Goal: Information Seeking & Learning: Learn about a topic

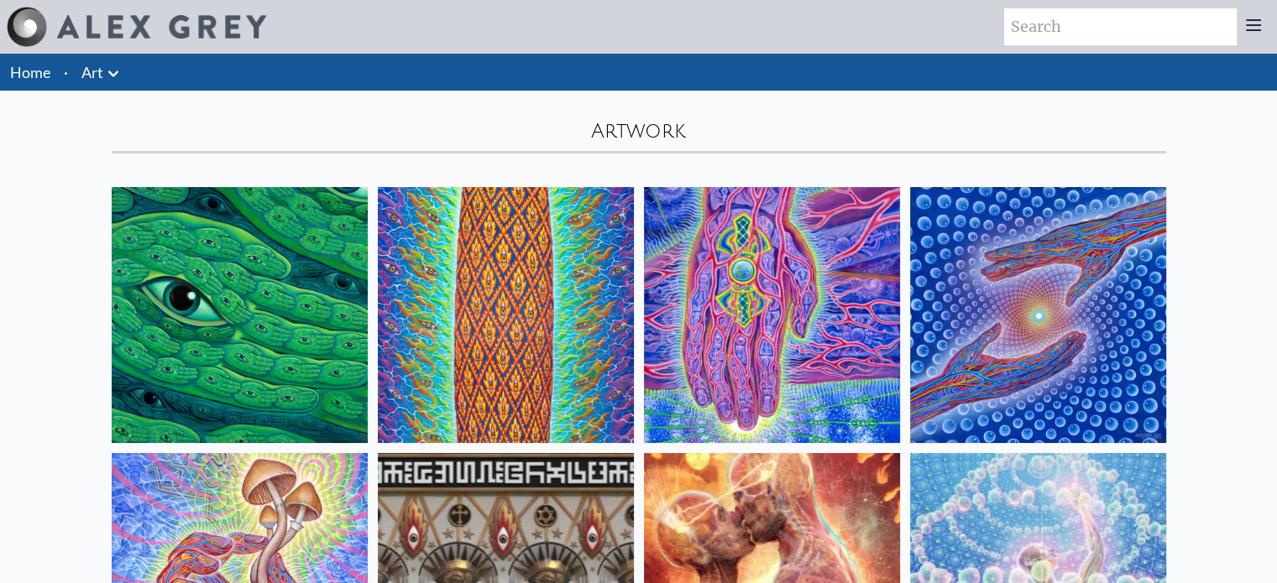
scroll to position [510, 0]
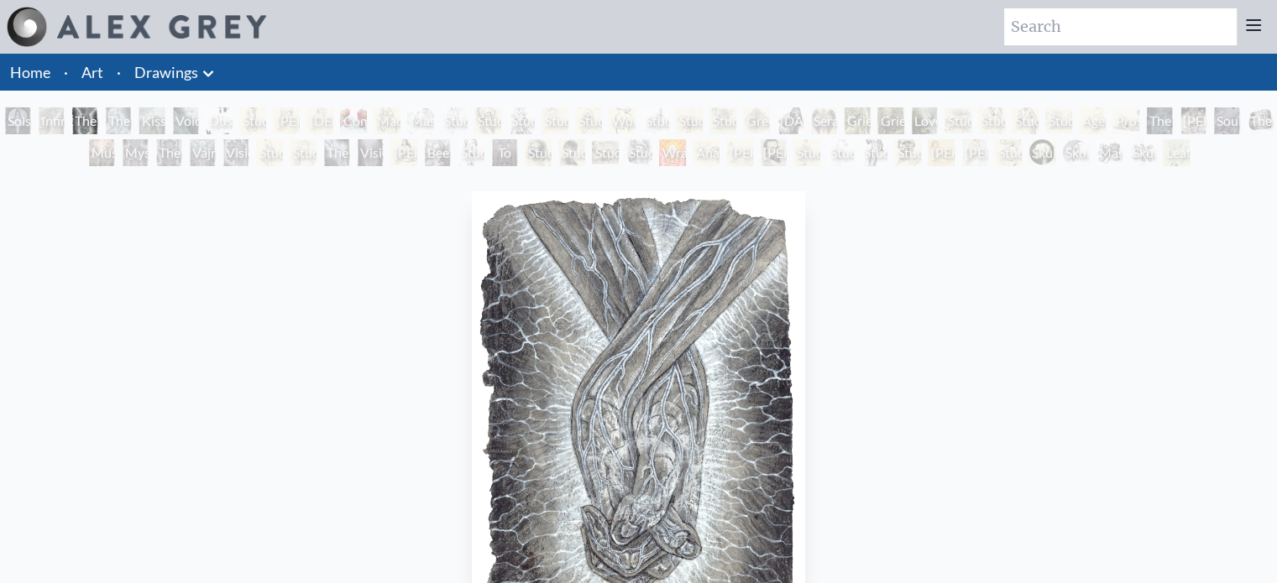
click at [1104, 27] on input "search" at bounding box center [1120, 26] width 232 height 37
type input "love"
click at [86, 70] on link "Art" at bounding box center [92, 71] width 22 height 23
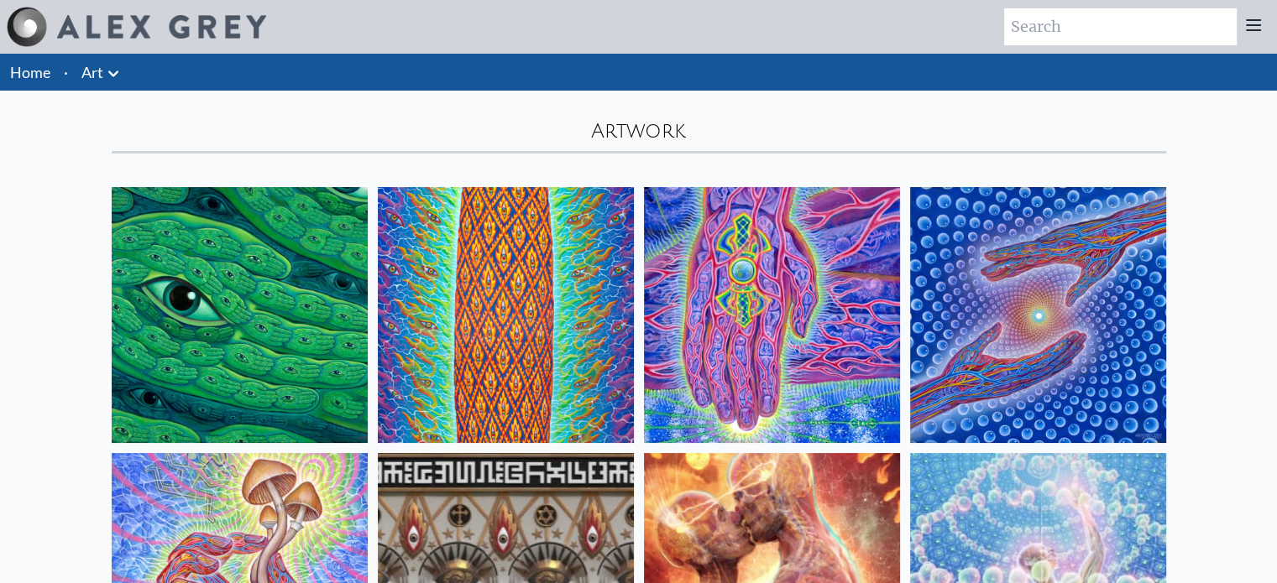
click at [1056, 34] on input "search" at bounding box center [1120, 26] width 232 height 37
type input "love"
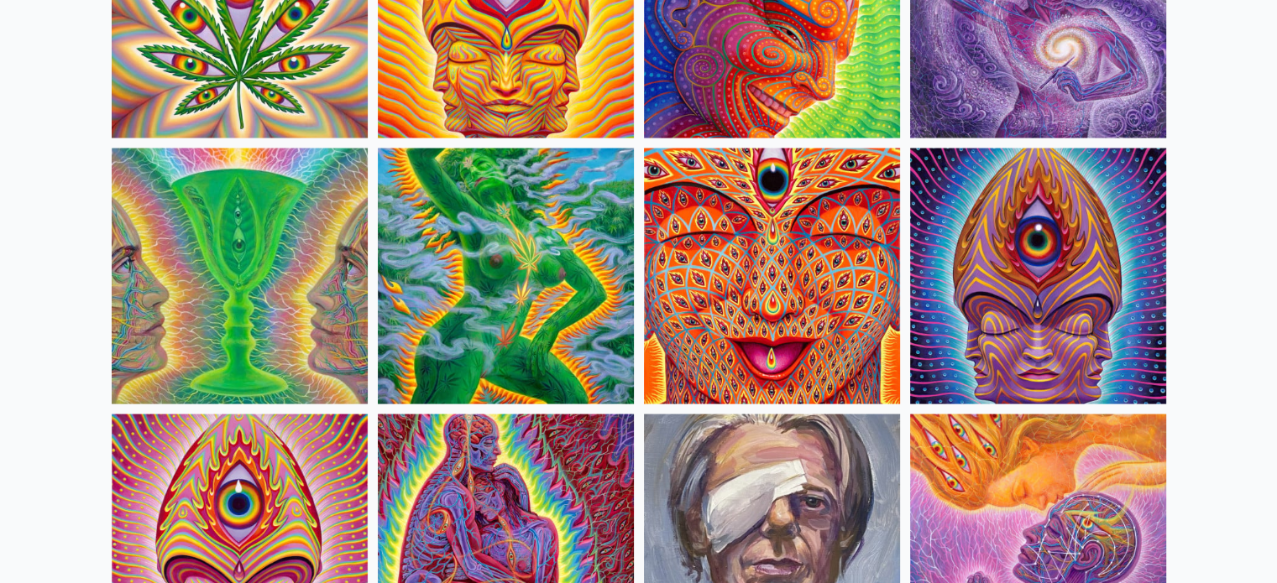
scroll to position [3742, 0]
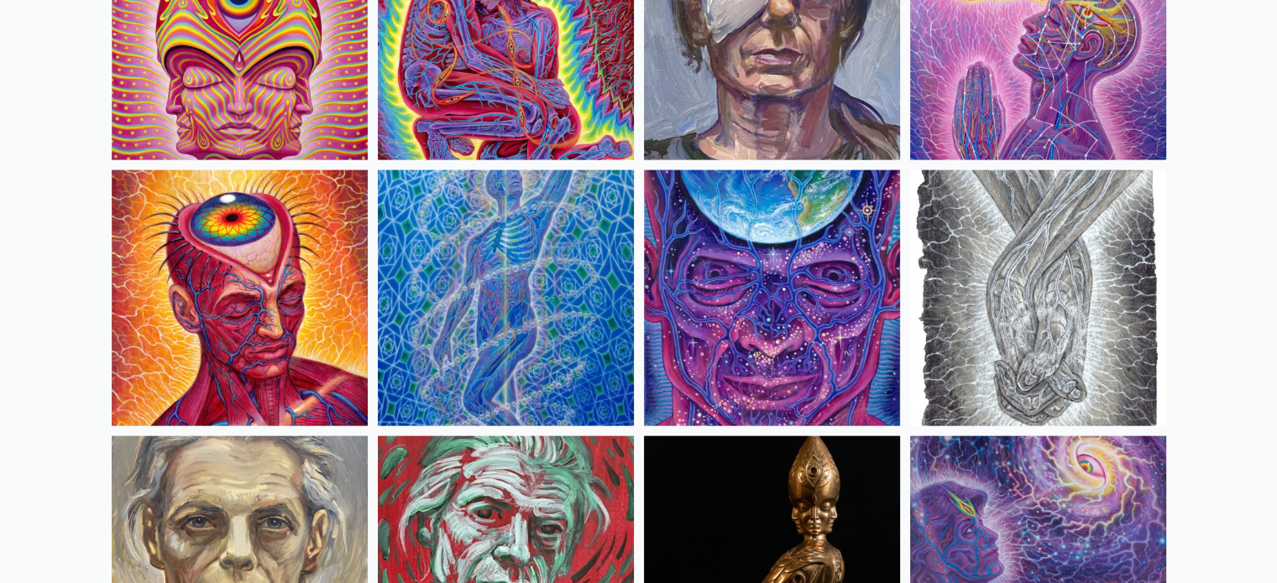
click at [1021, 286] on img at bounding box center [1038, 298] width 256 height 256
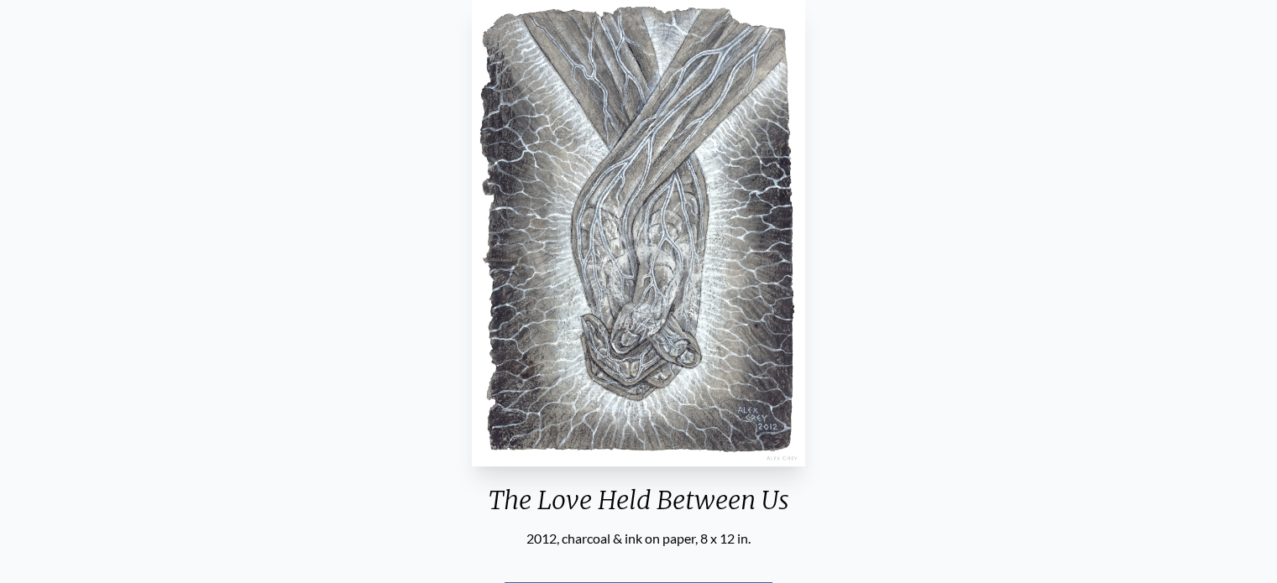
scroll to position [197, 0]
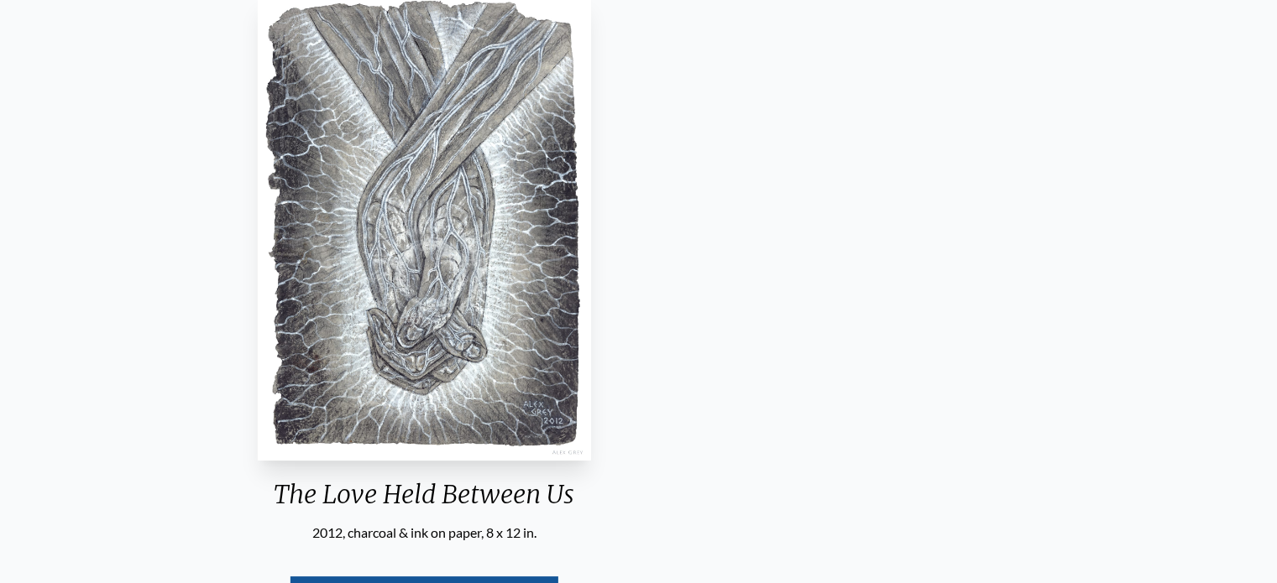
click at [582, 483] on div "The Love Held Between Us" at bounding box center [424, 501] width 346 height 44
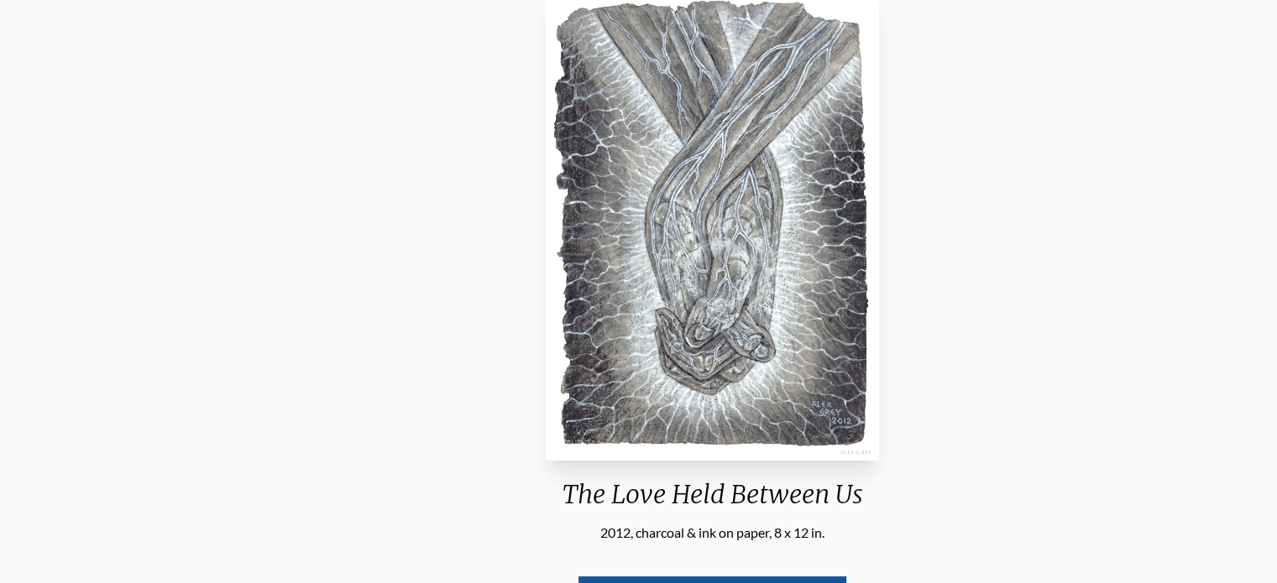
click at [579, 496] on div "The Love Held Between Us" at bounding box center [712, 501] width 346 height 44
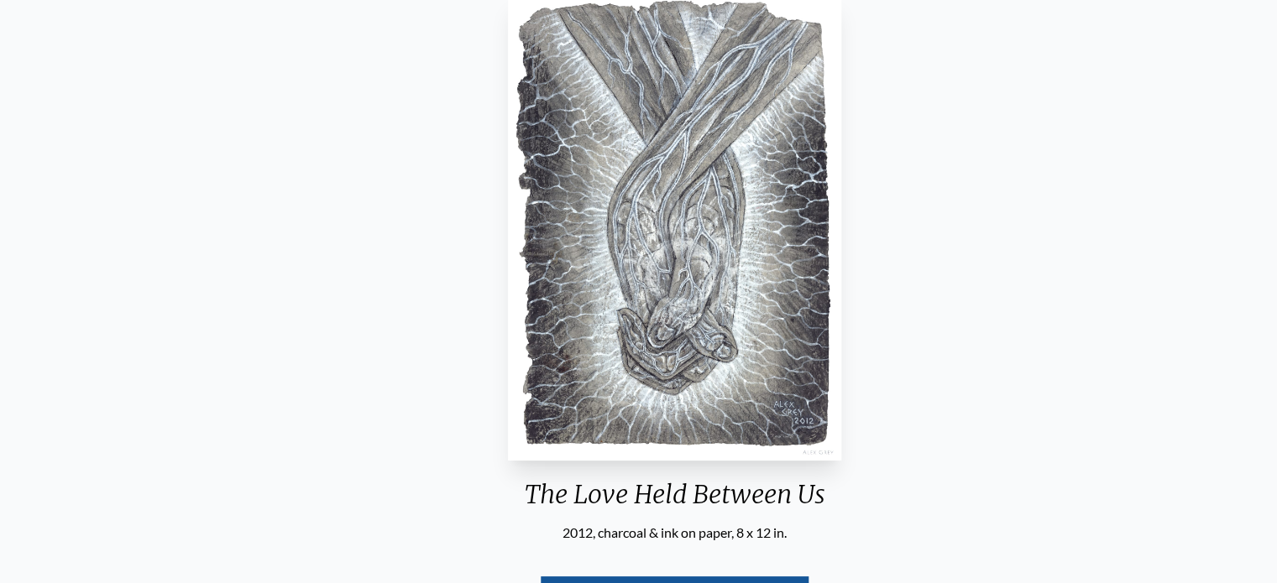
click at [616, 497] on div "The Love Held Between Us" at bounding box center [675, 501] width 346 height 44
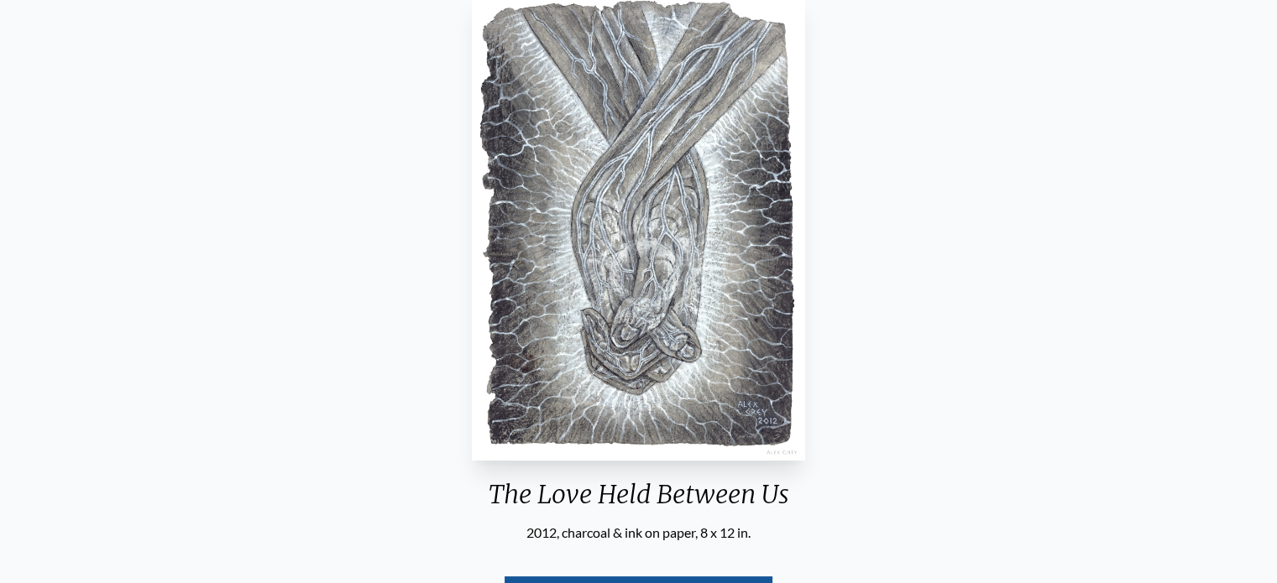
click at [598, 509] on div "The Love Held Between Us" at bounding box center [638, 501] width 346 height 44
click at [593, 459] on img "3 / 71" at bounding box center [638, 227] width 332 height 467
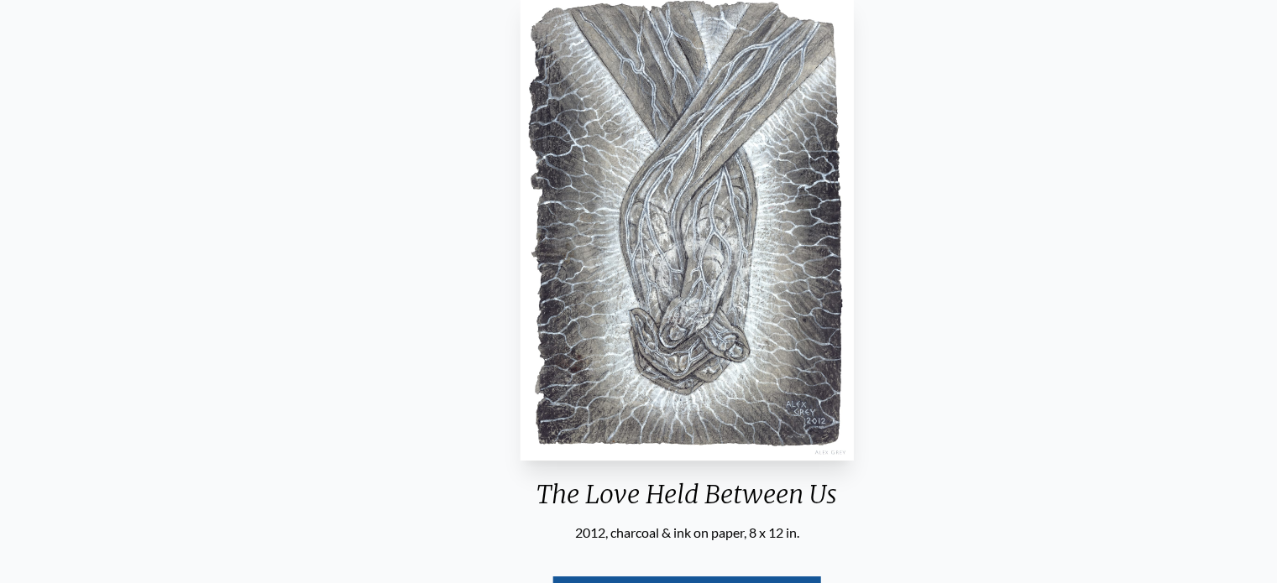
click at [656, 486] on div "The Love Held Between Us" at bounding box center [687, 501] width 346 height 44
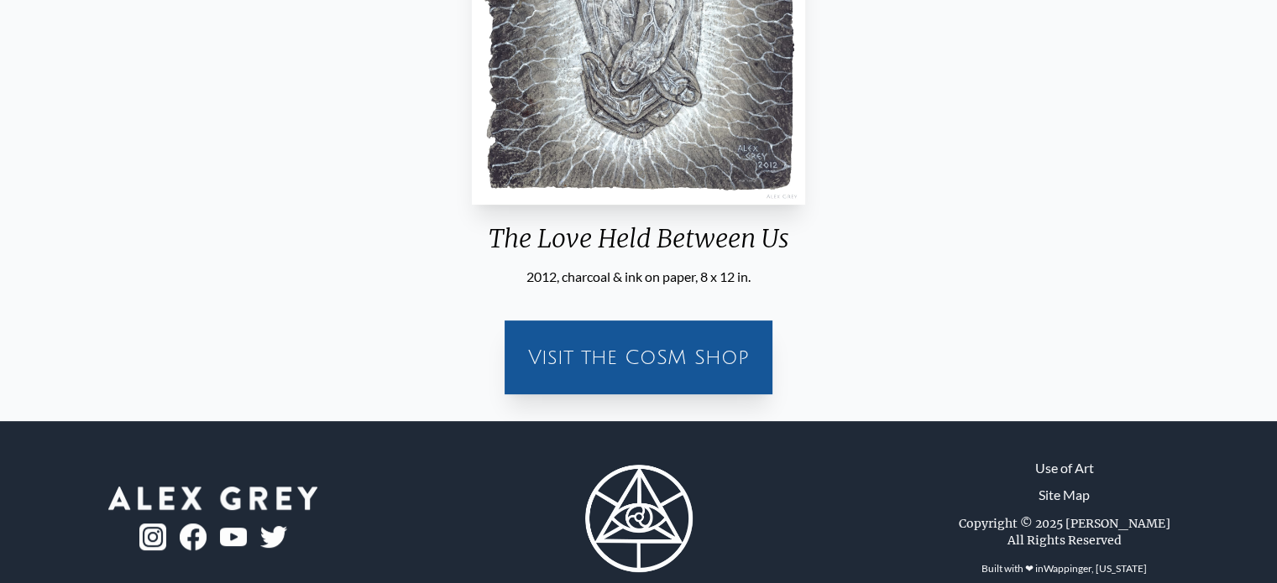
scroll to position [455, 0]
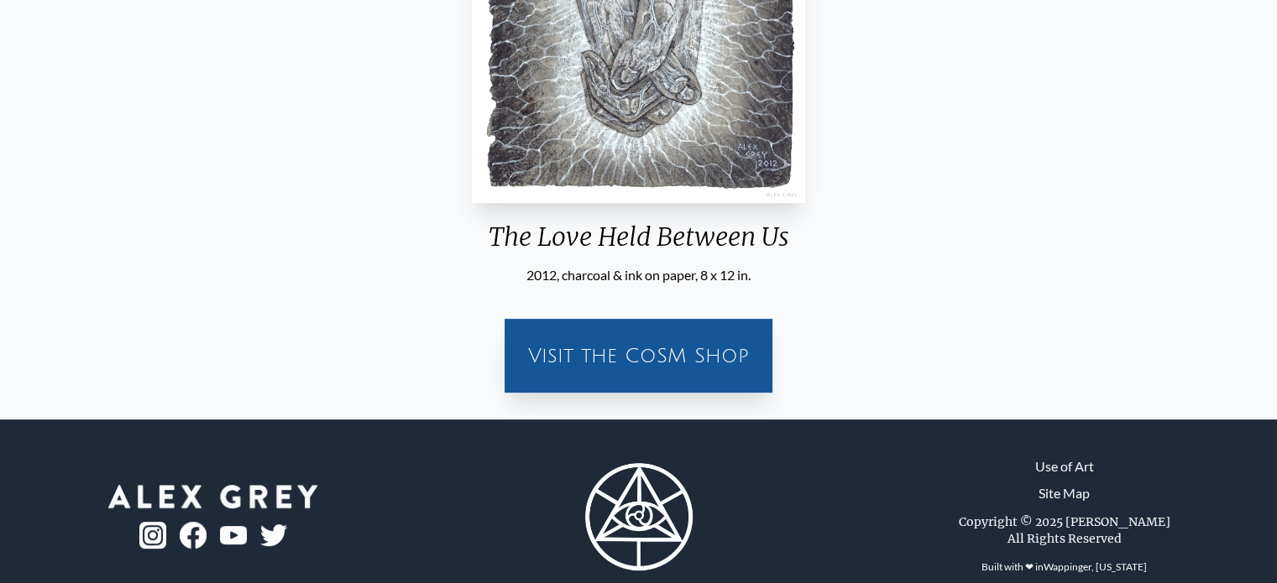
click at [688, 365] on div "Visit the CoSM Shop" at bounding box center [638, 356] width 248 height 54
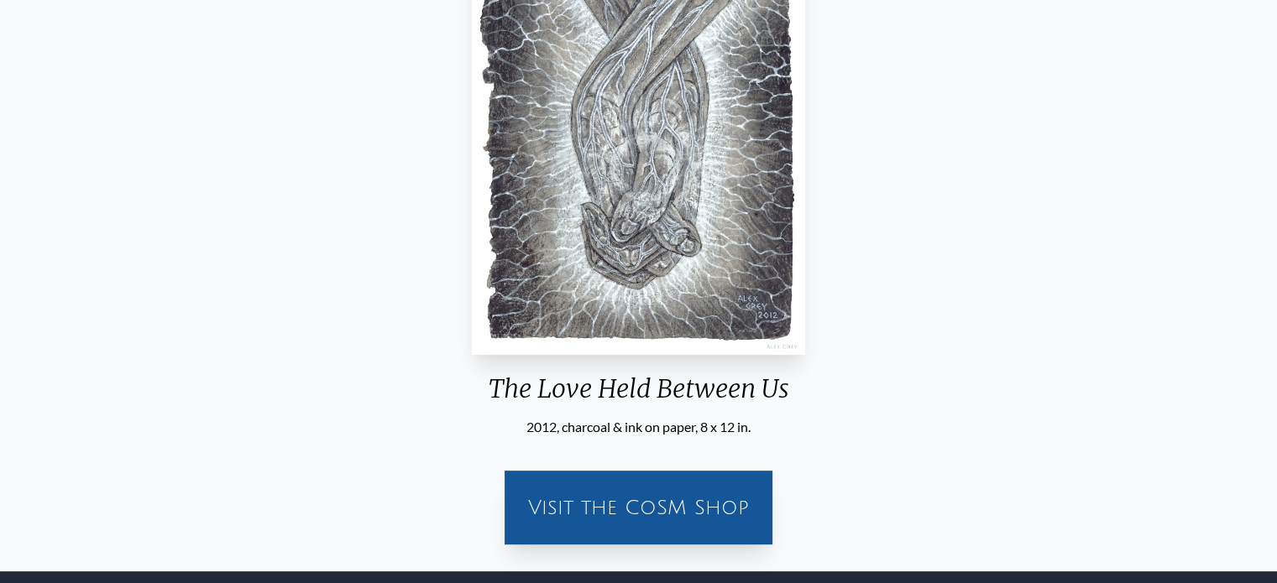
scroll to position [287, 0]
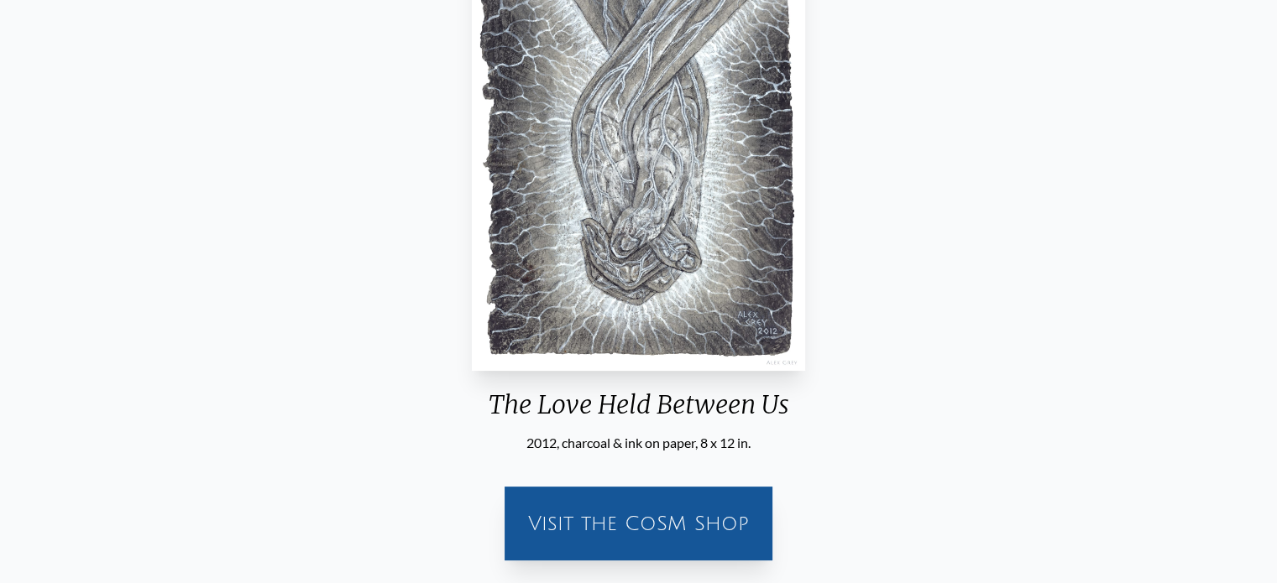
click at [646, 155] on img "3 / 71" at bounding box center [638, 137] width 332 height 467
